Goal: Navigation & Orientation: Find specific page/section

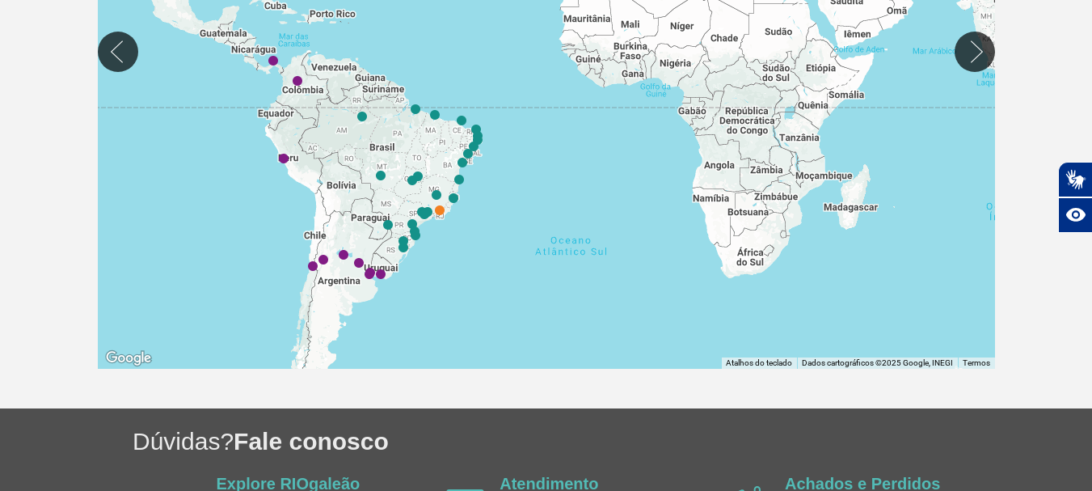
scroll to position [564, 0]
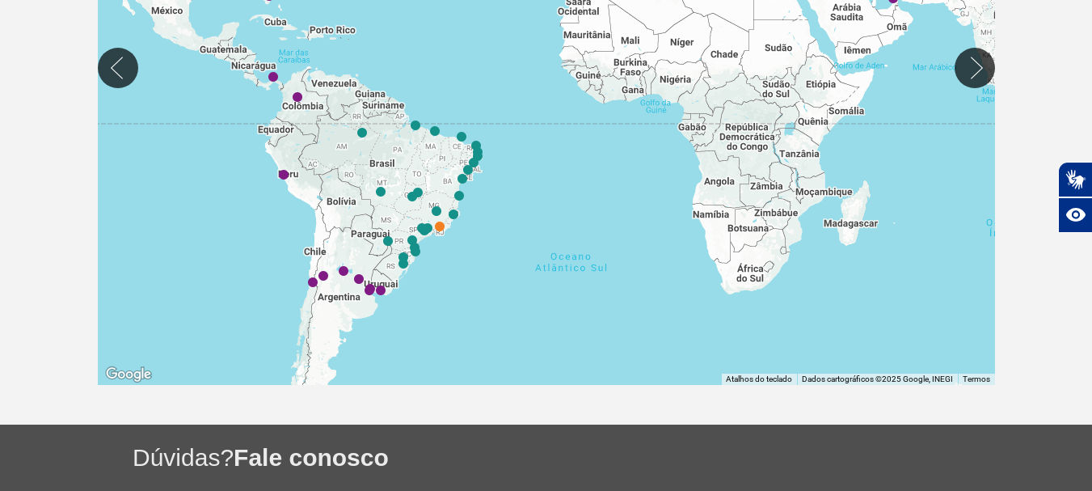
click at [433, 275] on div at bounding box center [547, 67] width 898 height 635
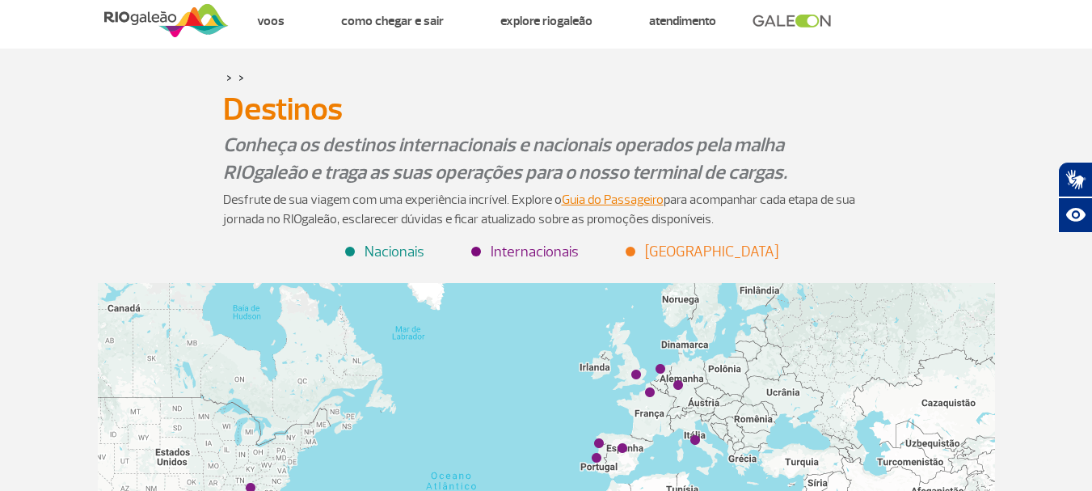
scroll to position [0, 0]
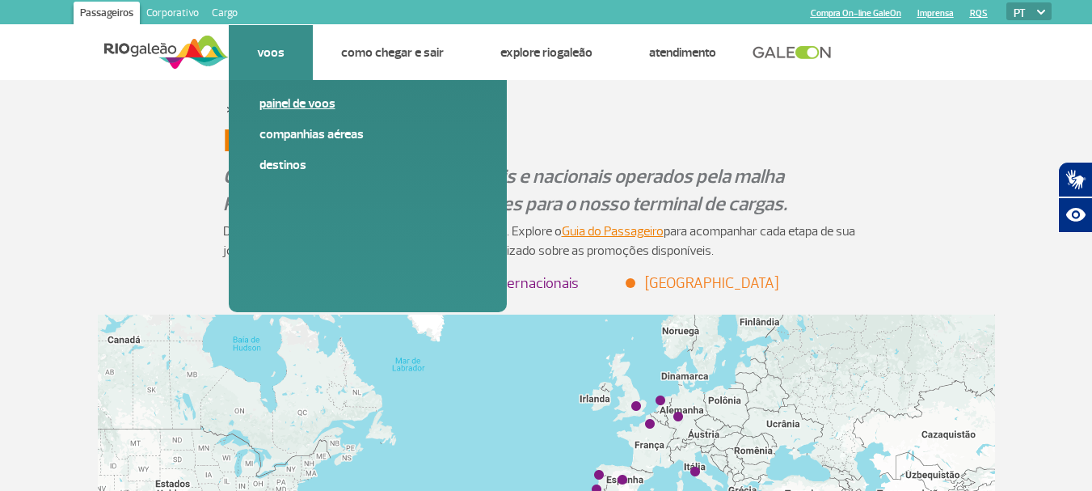
click at [295, 103] on link "Painel de voos" at bounding box center [368, 104] width 217 height 18
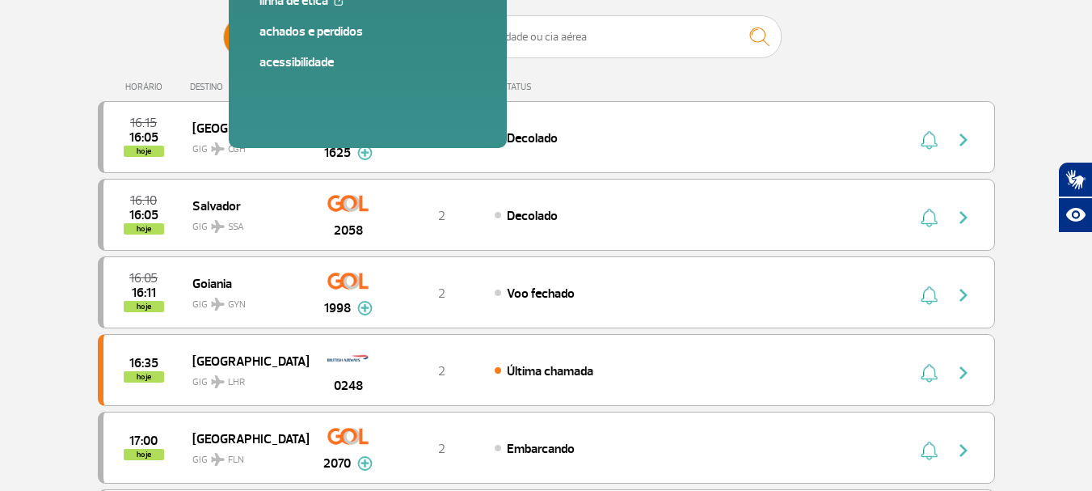
scroll to position [183, 0]
